Goal: Find specific page/section: Find specific page/section

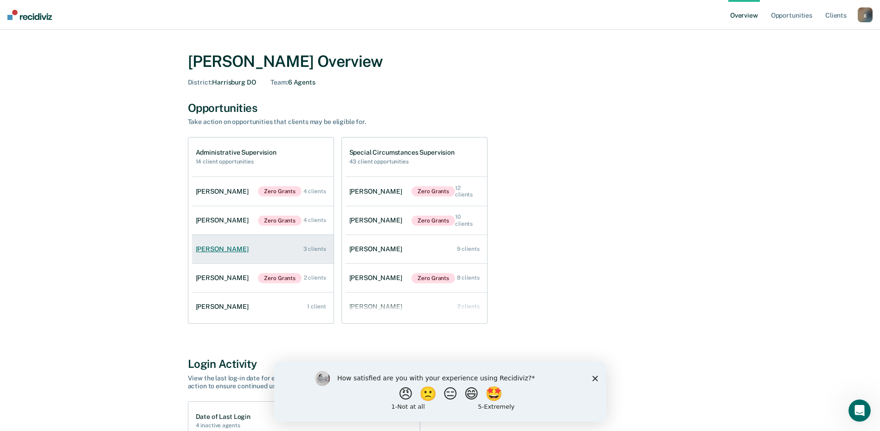
click at [248, 256] on link "[PERSON_NAME] 3 clients" at bounding box center [263, 249] width 142 height 26
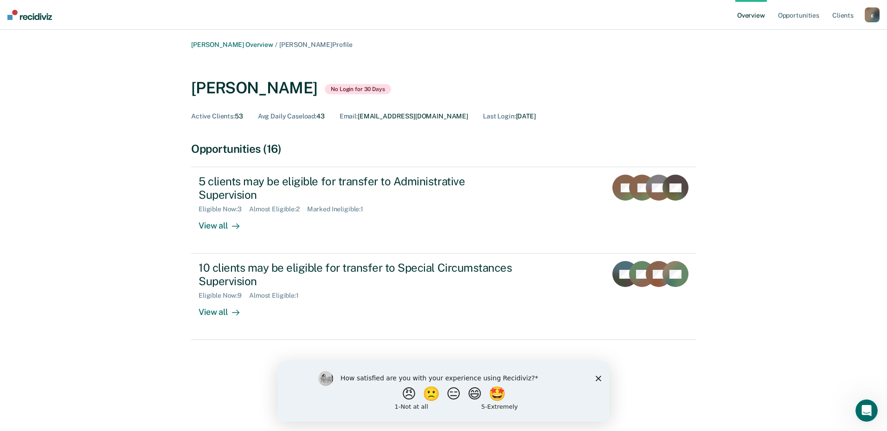
click at [600, 380] on icon "Close survey" at bounding box center [599, 378] width 6 height 6
